Goal: Task Accomplishment & Management: Manage account settings

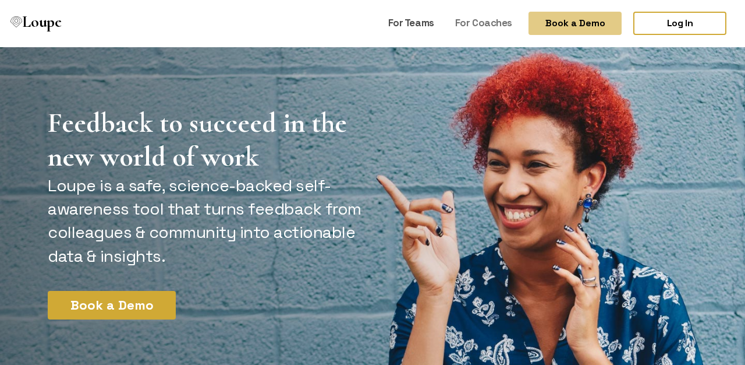
click at [416, 22] on link "For Teams" at bounding box center [411, 23] width 55 height 22
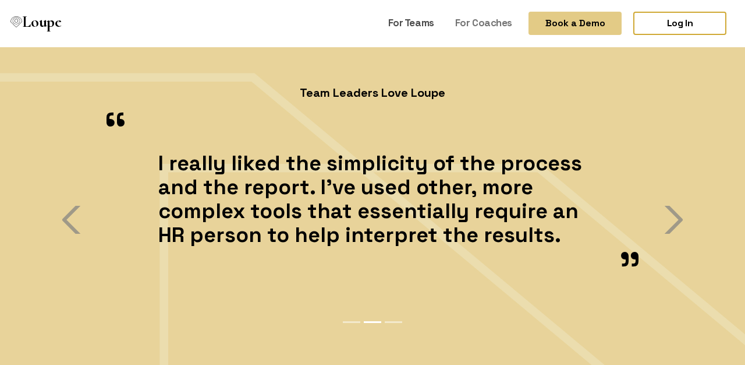
scroll to position [2396, 0]
click at [674, 218] on span "button" at bounding box center [671, 219] width 28 height 28
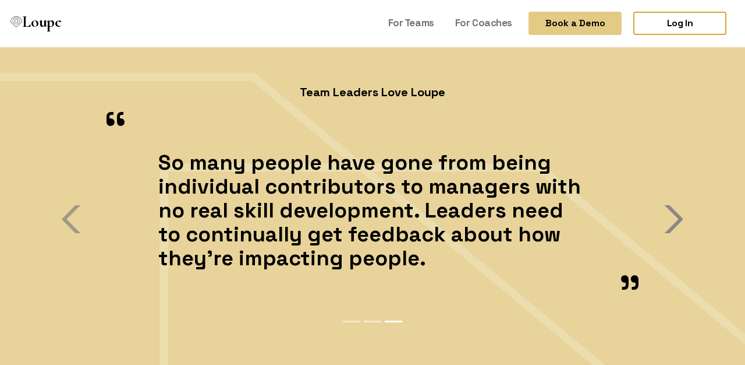
click at [674, 217] on span "button" at bounding box center [671, 219] width 28 height 28
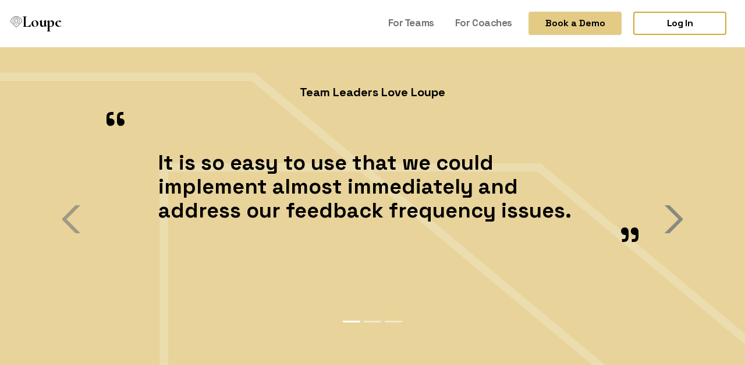
click at [674, 217] on span "button" at bounding box center [671, 219] width 28 height 28
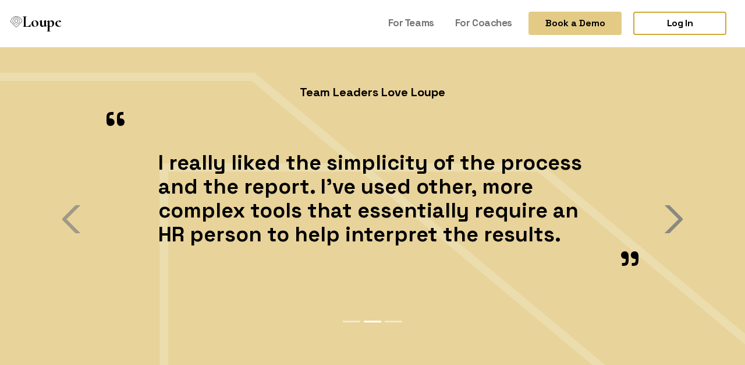
click at [674, 217] on span "button" at bounding box center [671, 219] width 28 height 28
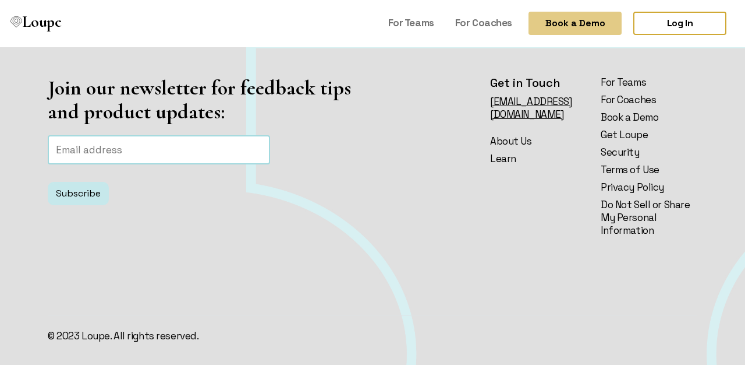
scroll to position [2798, 0]
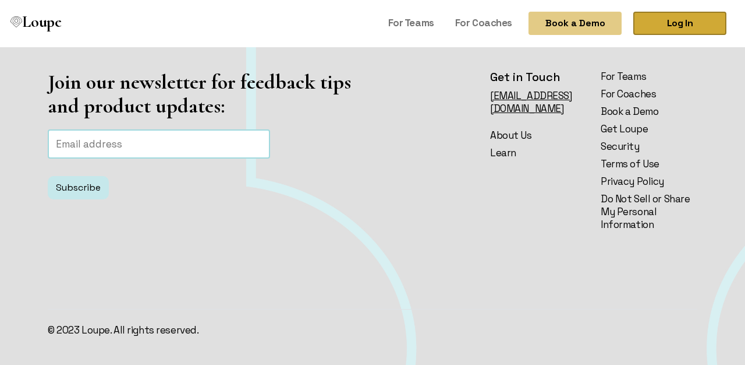
click at [678, 26] on link "Log In" at bounding box center [680, 23] width 93 height 23
click at [415, 17] on link "For Teams" at bounding box center [411, 23] width 55 height 22
click at [484, 17] on link "For Coaches" at bounding box center [484, 23] width 66 height 22
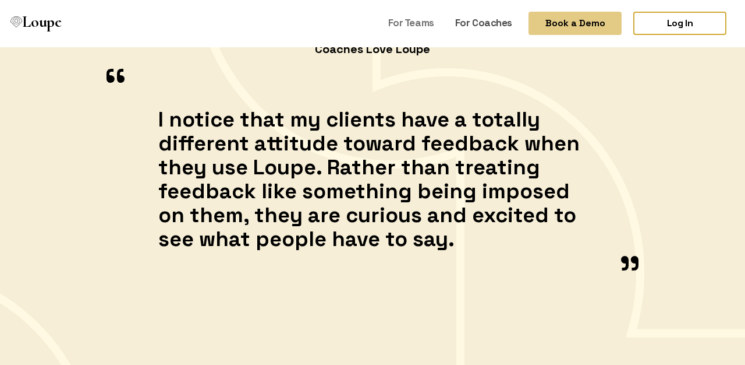
scroll to position [1526, 0]
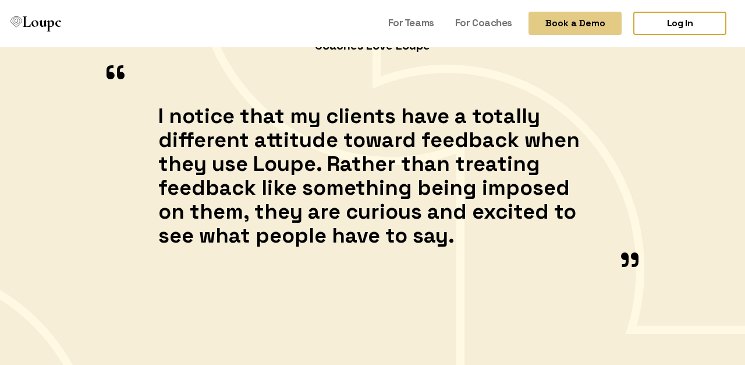
click at [666, 181] on div "“ I notice that my clients have a totally different attitude toward feedback wh…" at bounding box center [373, 181] width 664 height 246
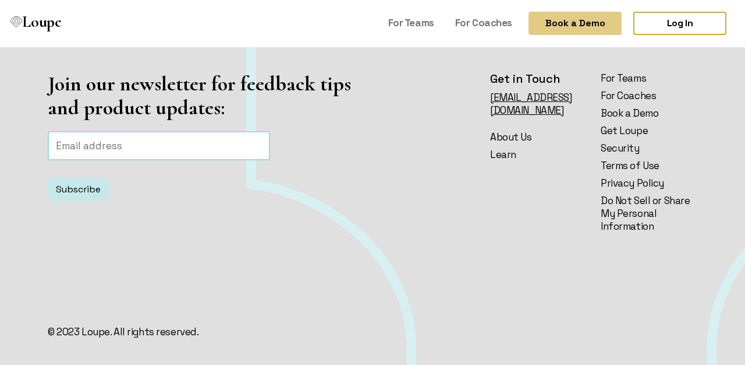
scroll to position [1881, 0]
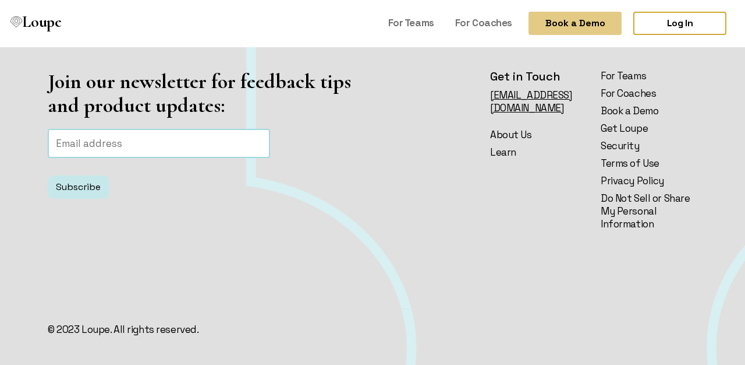
click at [184, 136] on input "Email address" at bounding box center [159, 143] width 222 height 29
type input "l"
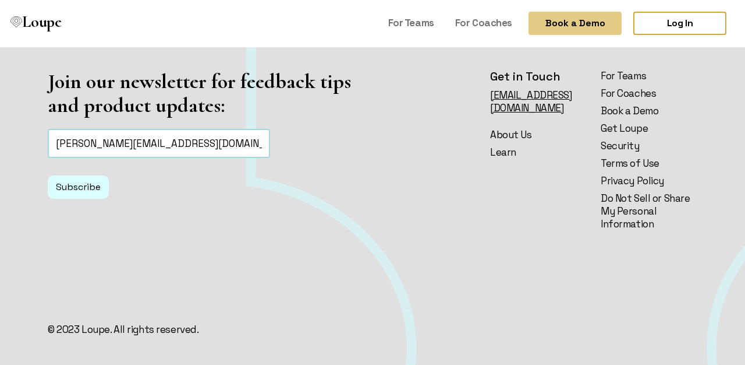
type input "allison.gainespell@carneysandoe.com"
click at [91, 183] on button "Subscribe" at bounding box center [78, 186] width 61 height 23
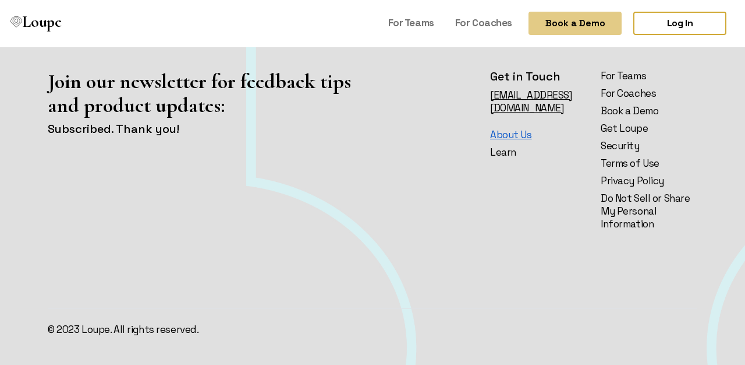
click at [525, 128] on link "About Us" at bounding box center [538, 134] width 97 height 13
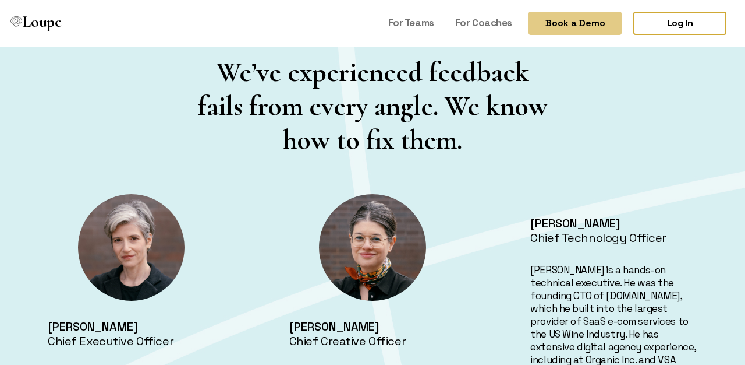
scroll to position [392, 0]
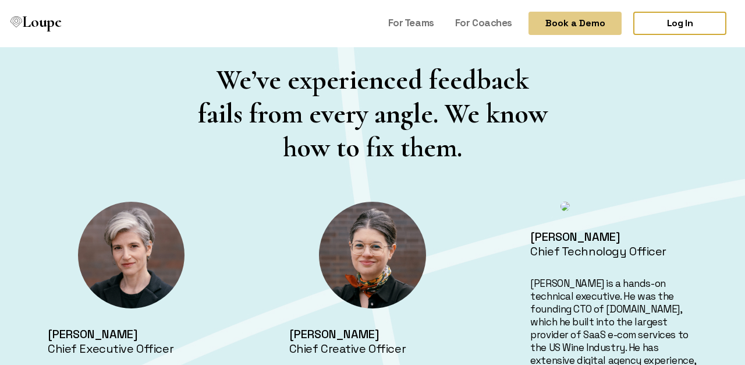
click at [76, 338] on h4 "Mara Gerstein" at bounding box center [131, 334] width 167 height 15
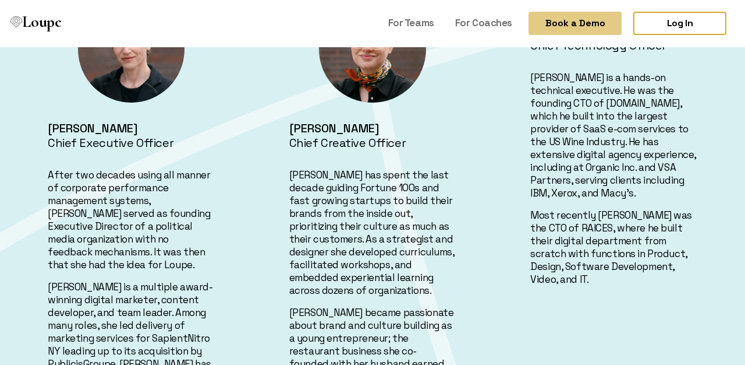
scroll to position [588, 0]
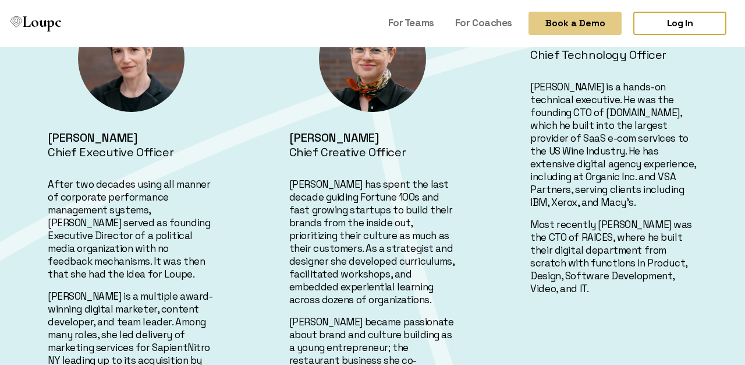
click at [101, 133] on h4 "Mara Gerstein" at bounding box center [131, 137] width 167 height 15
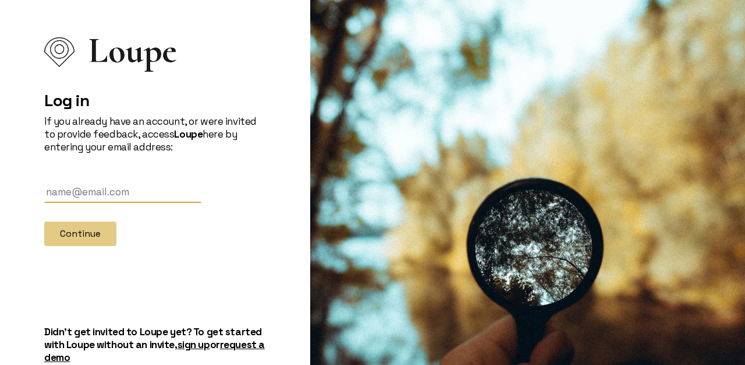
click at [90, 181] on div "Log in If you already have an account, or were invited to provide feedback, acc…" at bounding box center [155, 156] width 222 height 179
click at [91, 190] on input "text" at bounding box center [122, 192] width 157 height 22
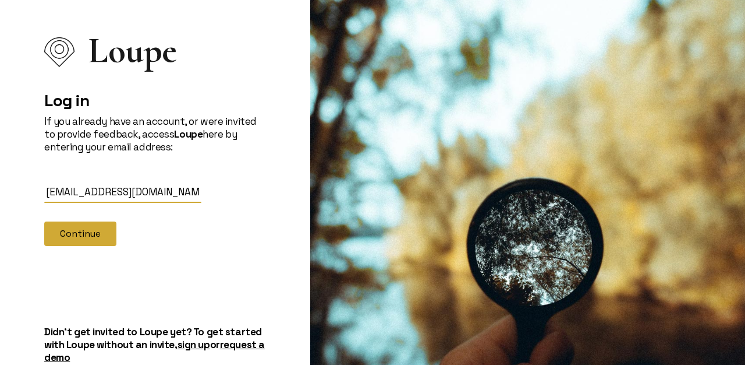
type input "[EMAIL_ADDRESS][DOMAIN_NAME]"
click at [65, 235] on button "Continue" at bounding box center [80, 233] width 72 height 24
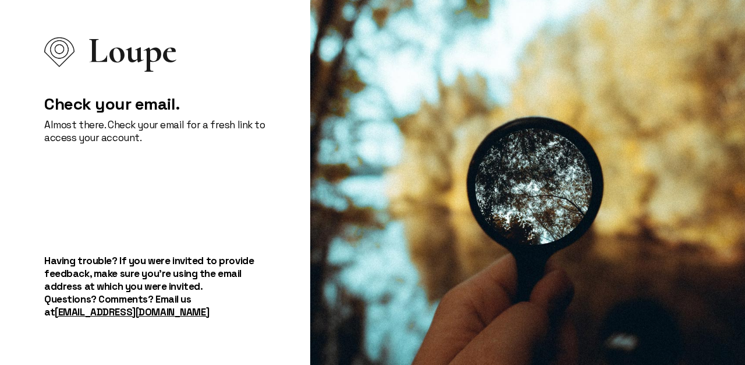
click at [121, 57] on span "Loupe" at bounding box center [133, 50] width 89 height 13
